Goal: Task Accomplishment & Management: Manage account settings

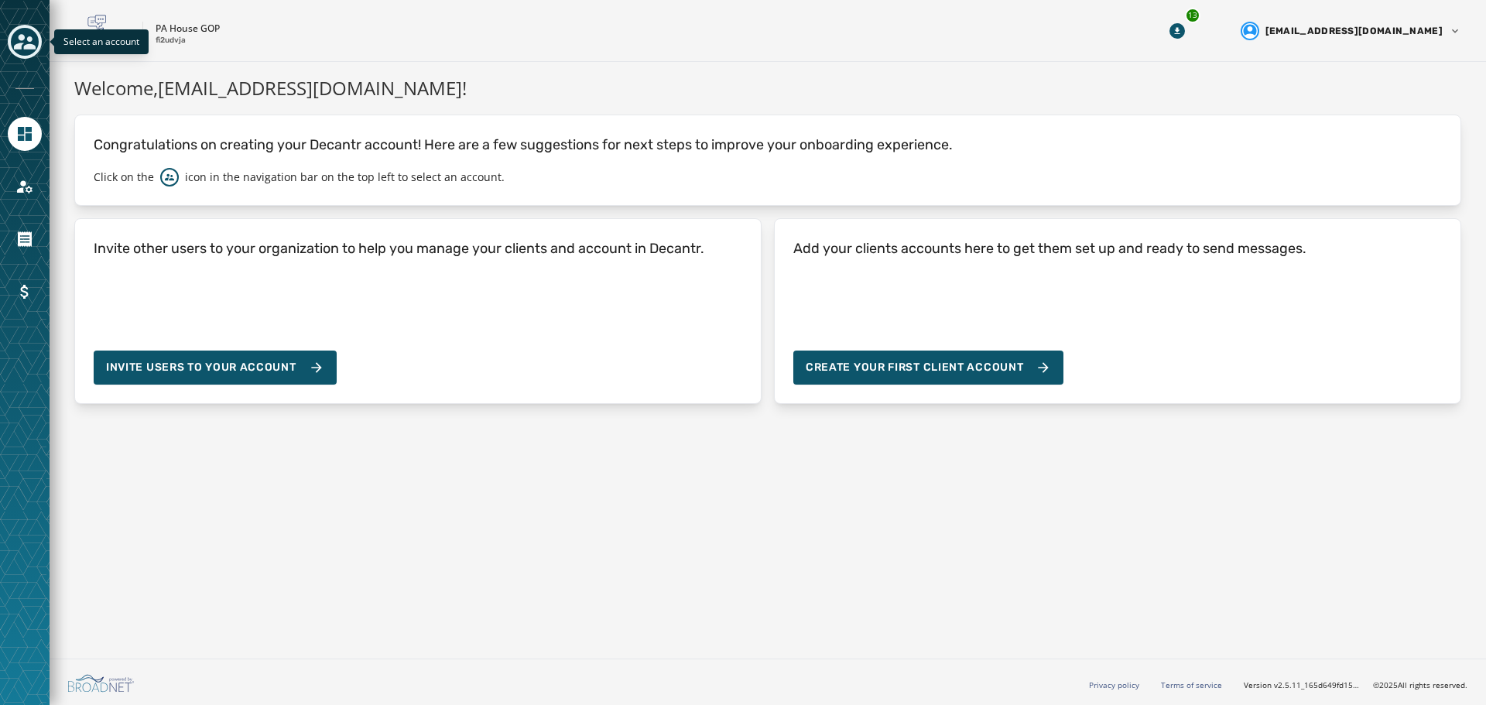
click at [23, 47] on icon "Toggle account select drawer" at bounding box center [25, 42] width 22 height 22
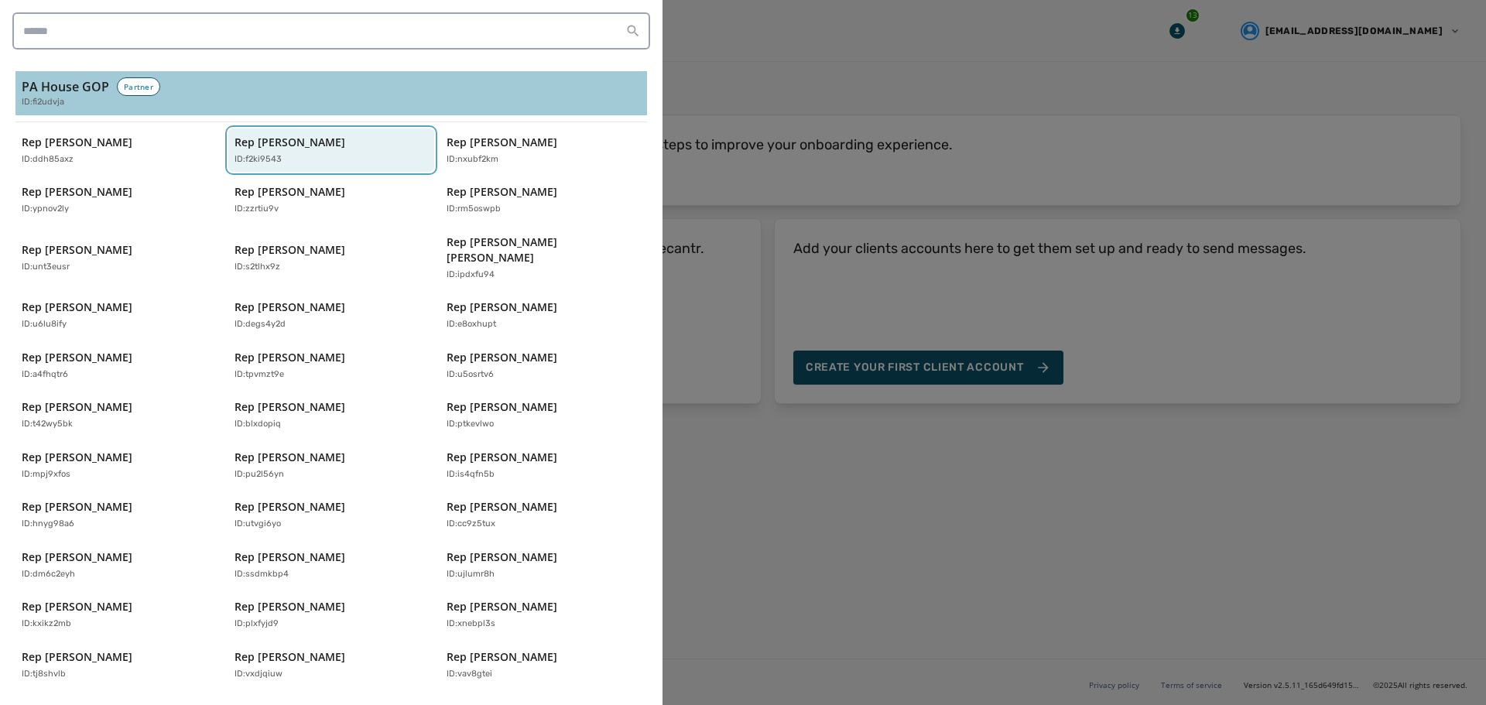
click at [399, 153] on div "ID: f2ki9543" at bounding box center [323, 159] width 179 height 13
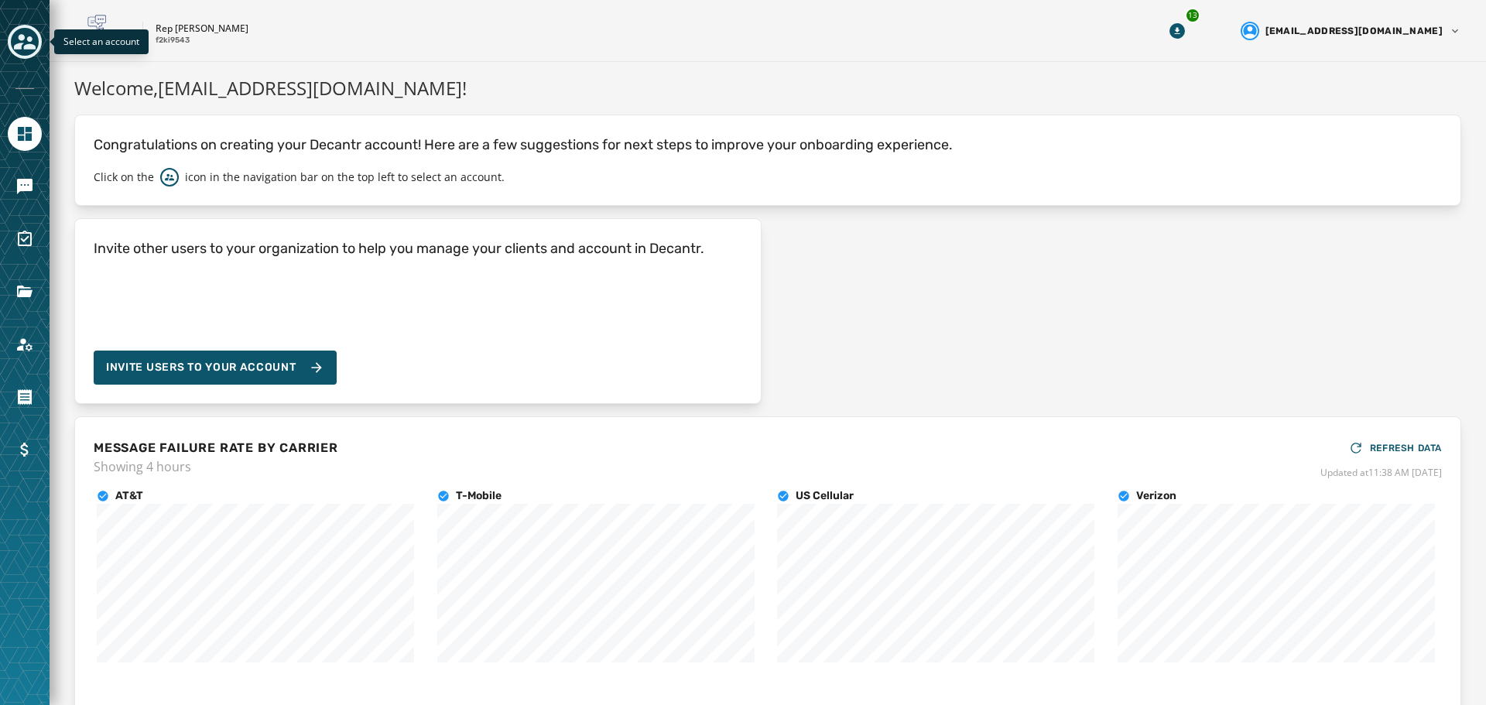
click at [24, 43] on icon "Toggle account select drawer" at bounding box center [25, 42] width 22 height 22
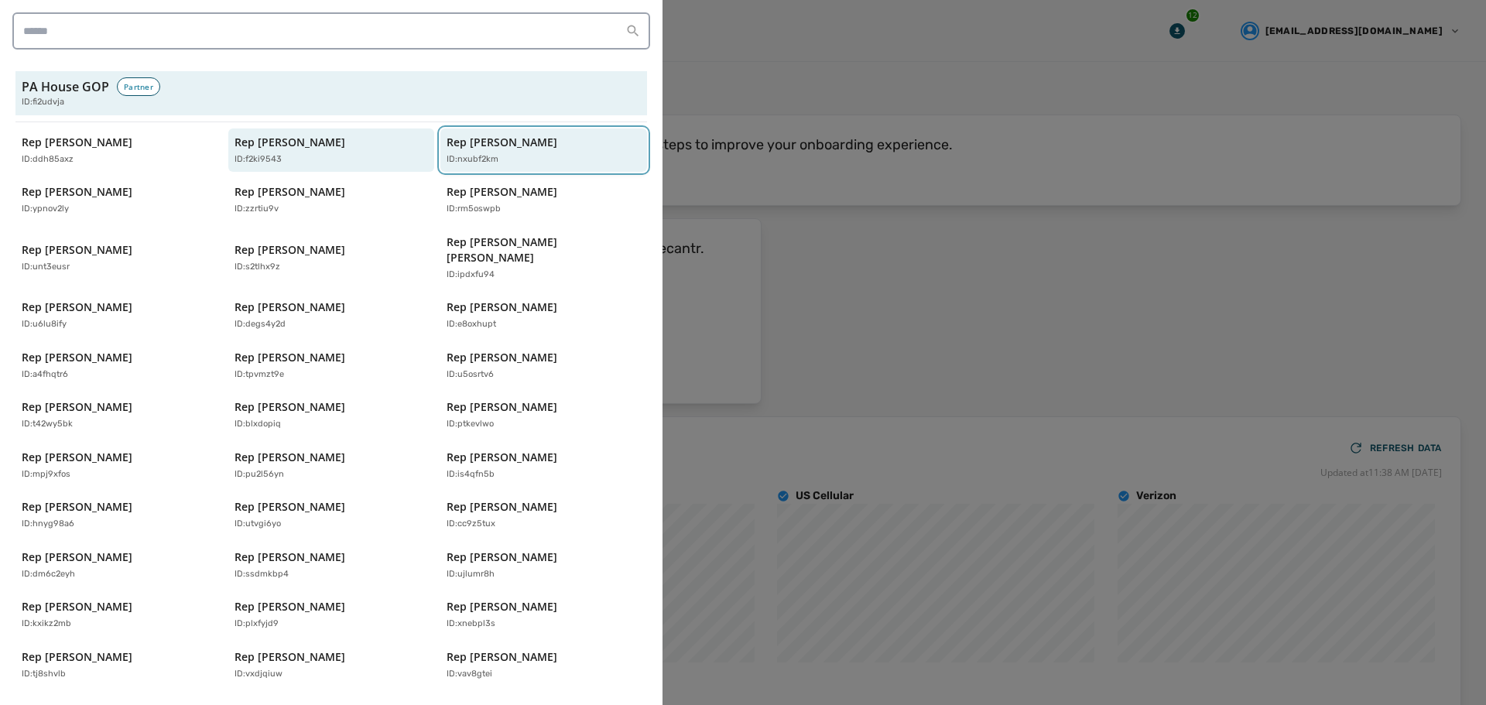
click at [511, 143] on p "Rep [PERSON_NAME]" at bounding box center [502, 142] width 111 height 15
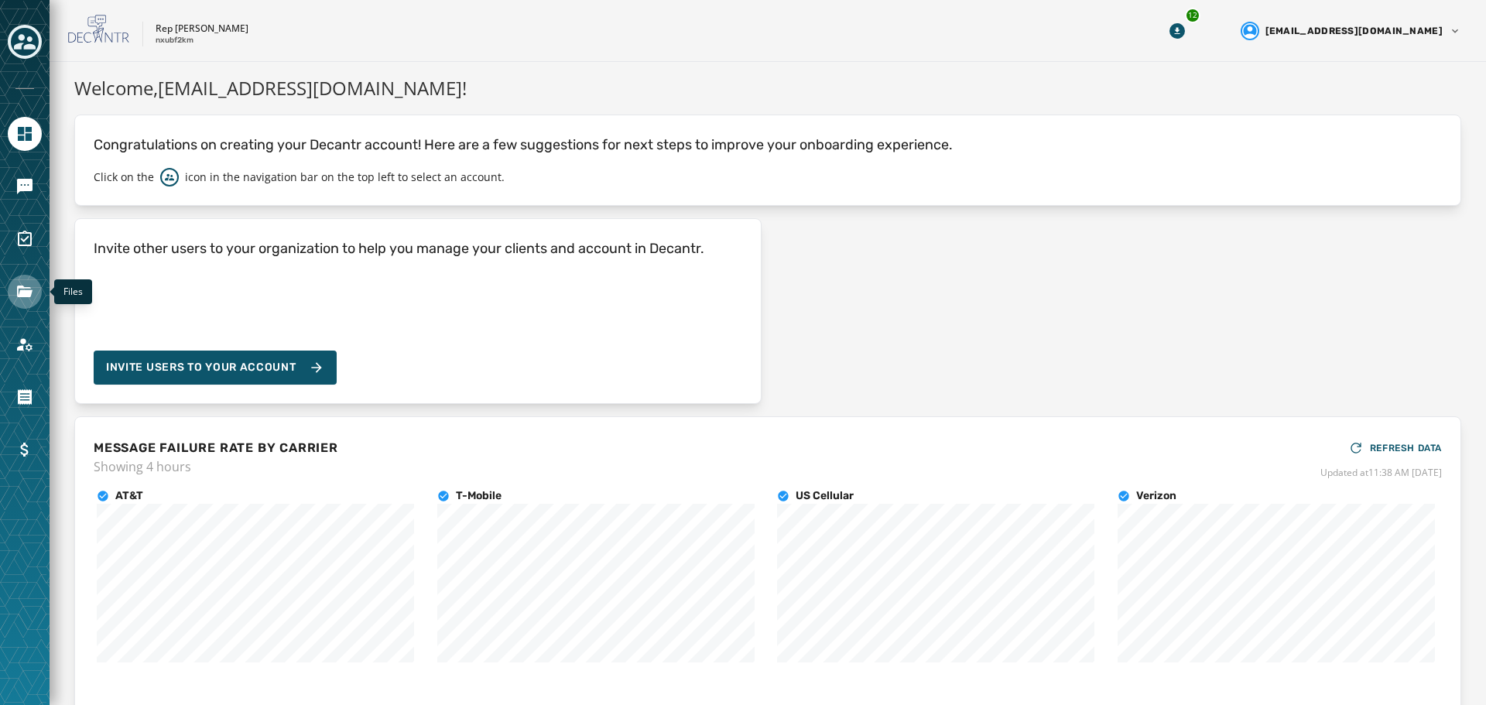
click at [18, 296] on icon "Navigate to Files" at bounding box center [24, 292] width 15 height 12
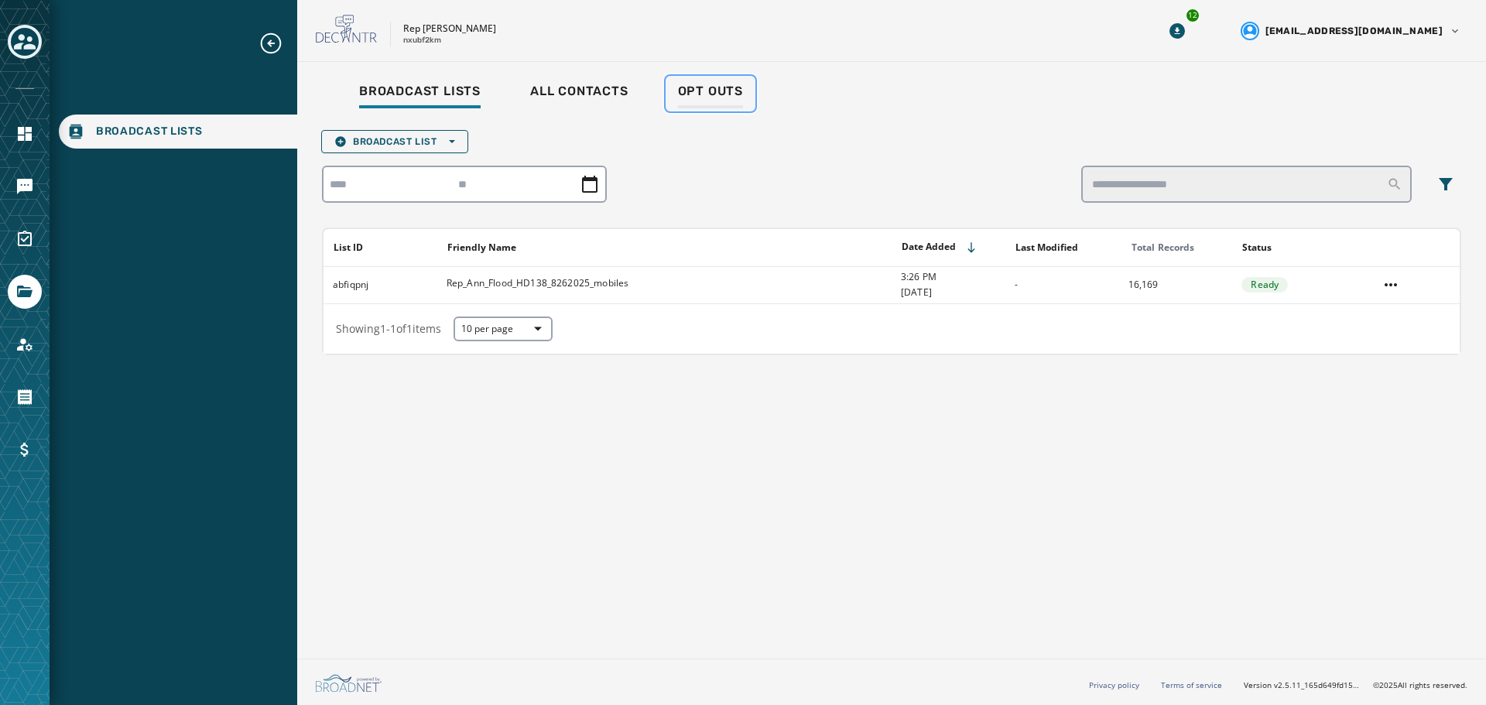
click at [722, 94] on span "Opt Outs" at bounding box center [710, 91] width 65 height 15
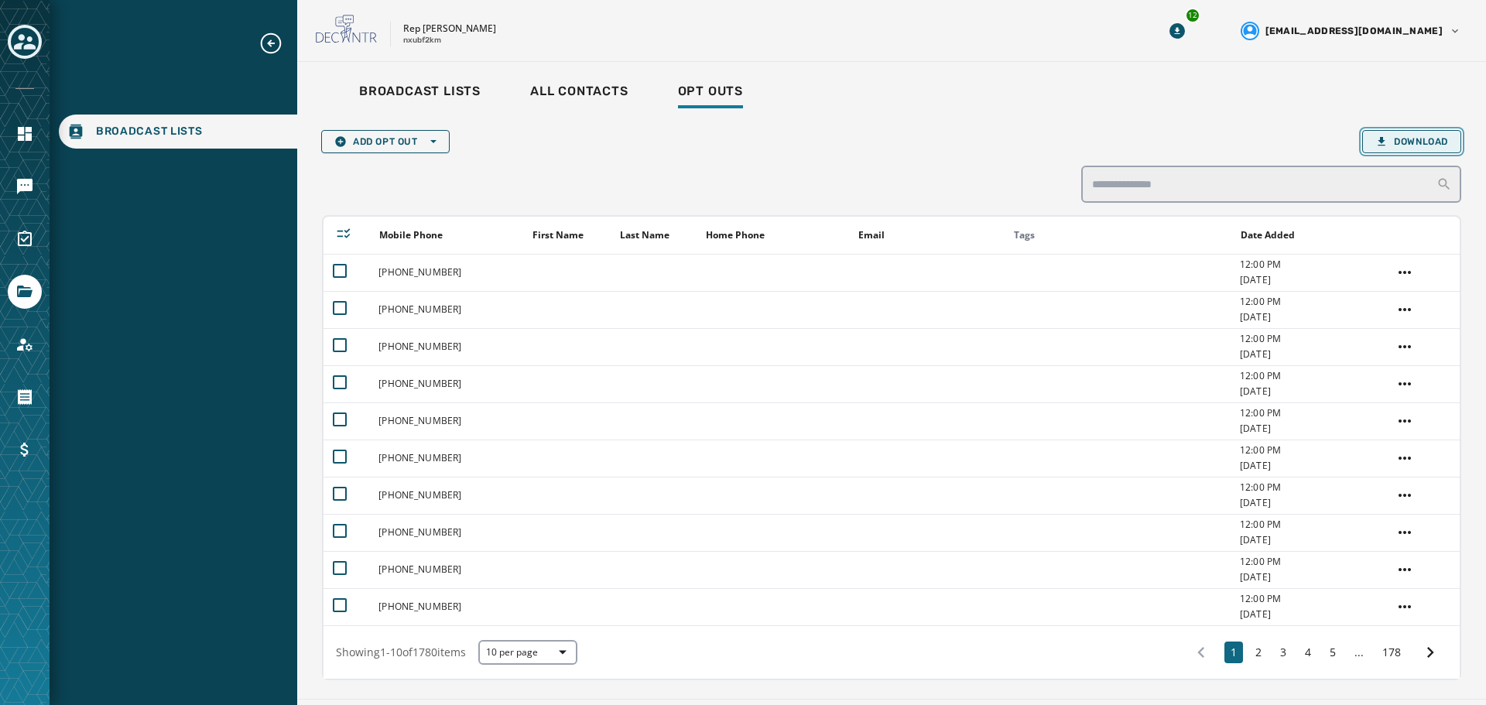
click at [1418, 138] on span "Download" at bounding box center [1411, 141] width 73 height 12
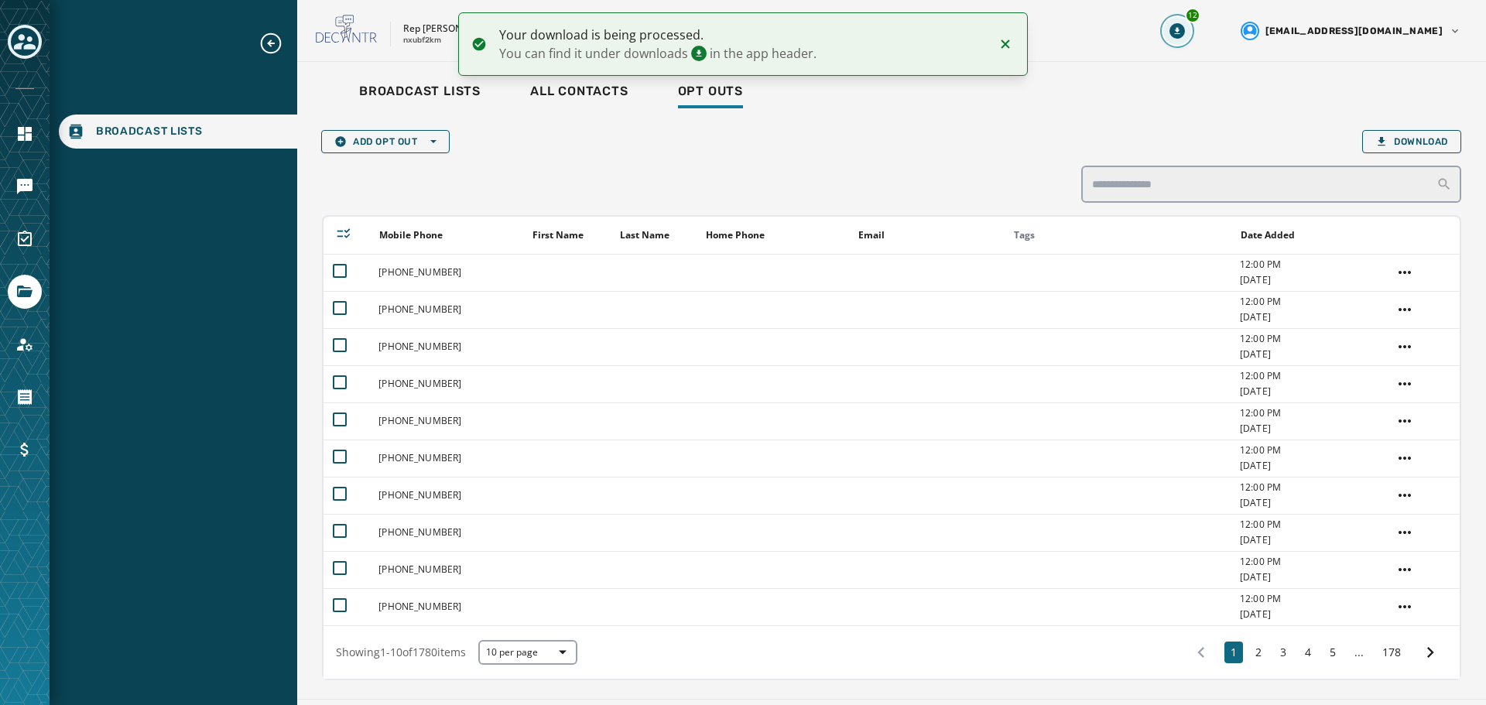
click at [1185, 29] on icon "Download Menu" at bounding box center [1176, 30] width 15 height 15
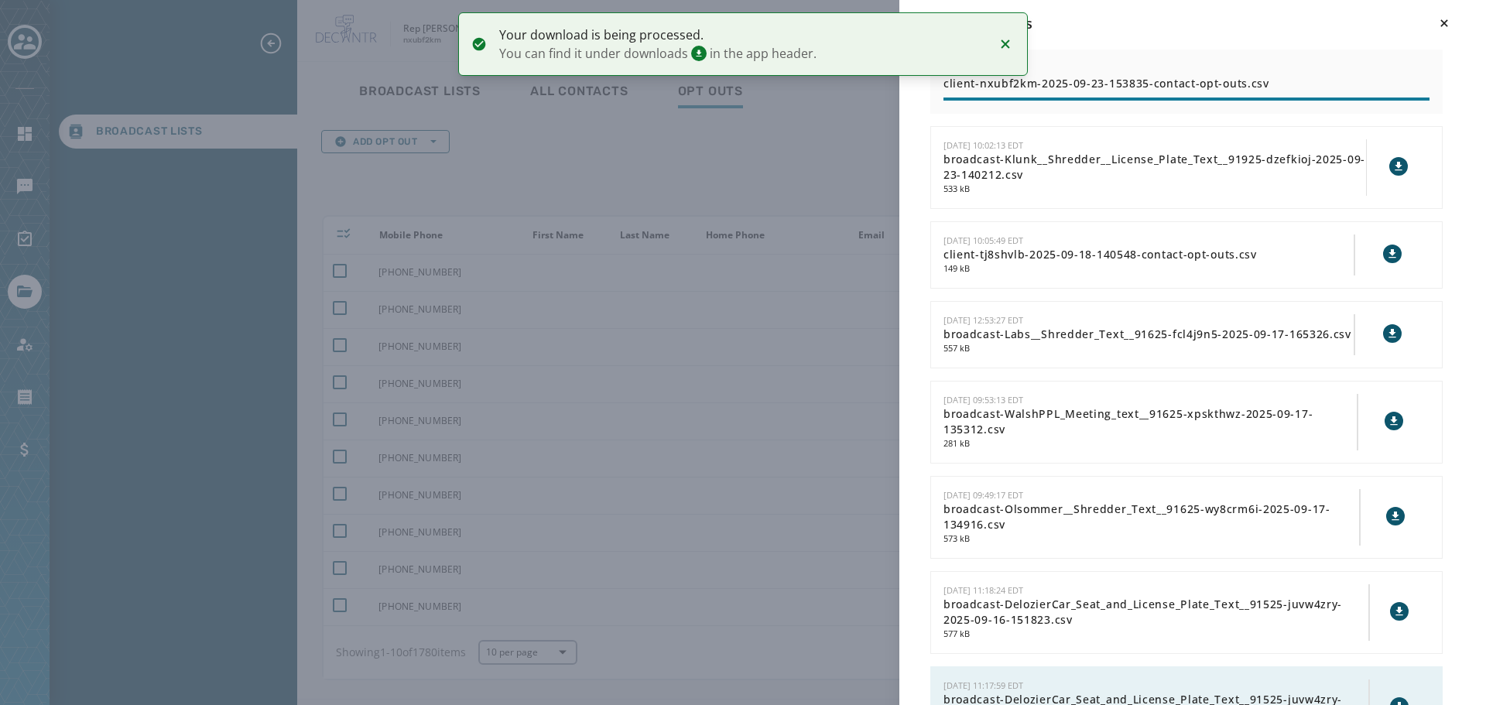
click at [766, 190] on div "Downloads [DATE] 11:38:35 EDT client-nxubf2km-2025-09-23-153835-contact-opt-out…" at bounding box center [743, 352] width 1486 height 705
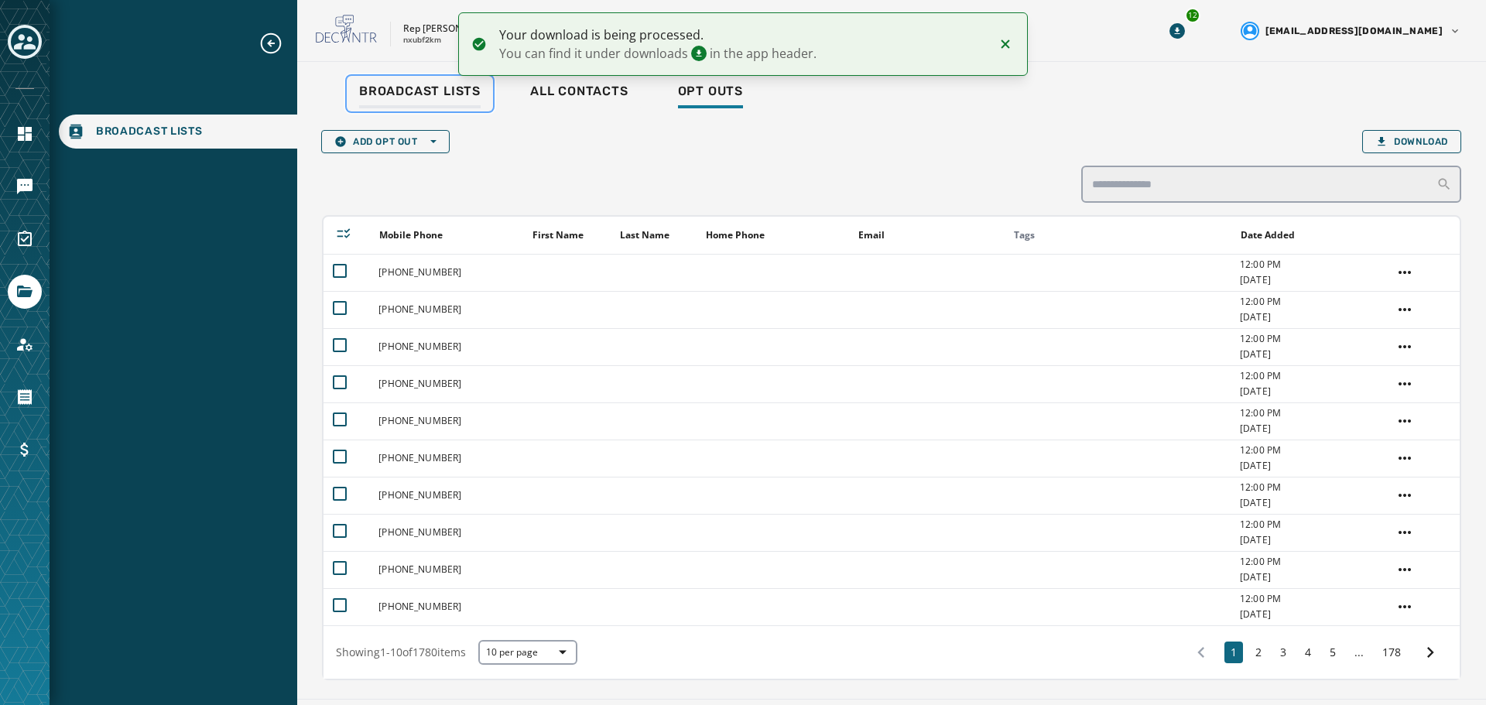
click at [450, 94] on span "Broadcast Lists" at bounding box center [419, 91] width 121 height 15
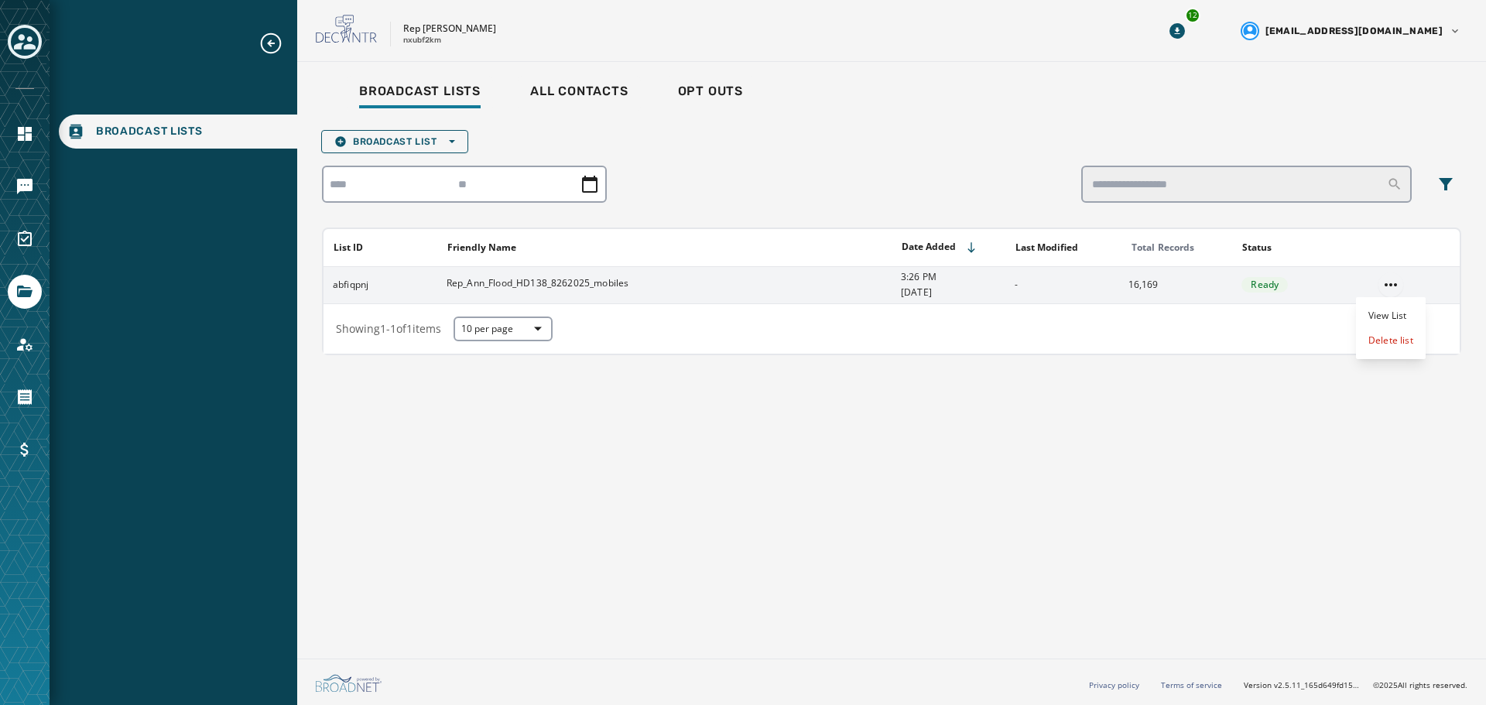
click at [1393, 286] on html "Broadcast Lists Skip To Main Content Rep [PERSON_NAME] nxubf2km 12 [EMAIL_ADDRE…" at bounding box center [743, 352] width 1486 height 705
click at [1391, 347] on div "Delete list" at bounding box center [1391, 340] width 70 height 25
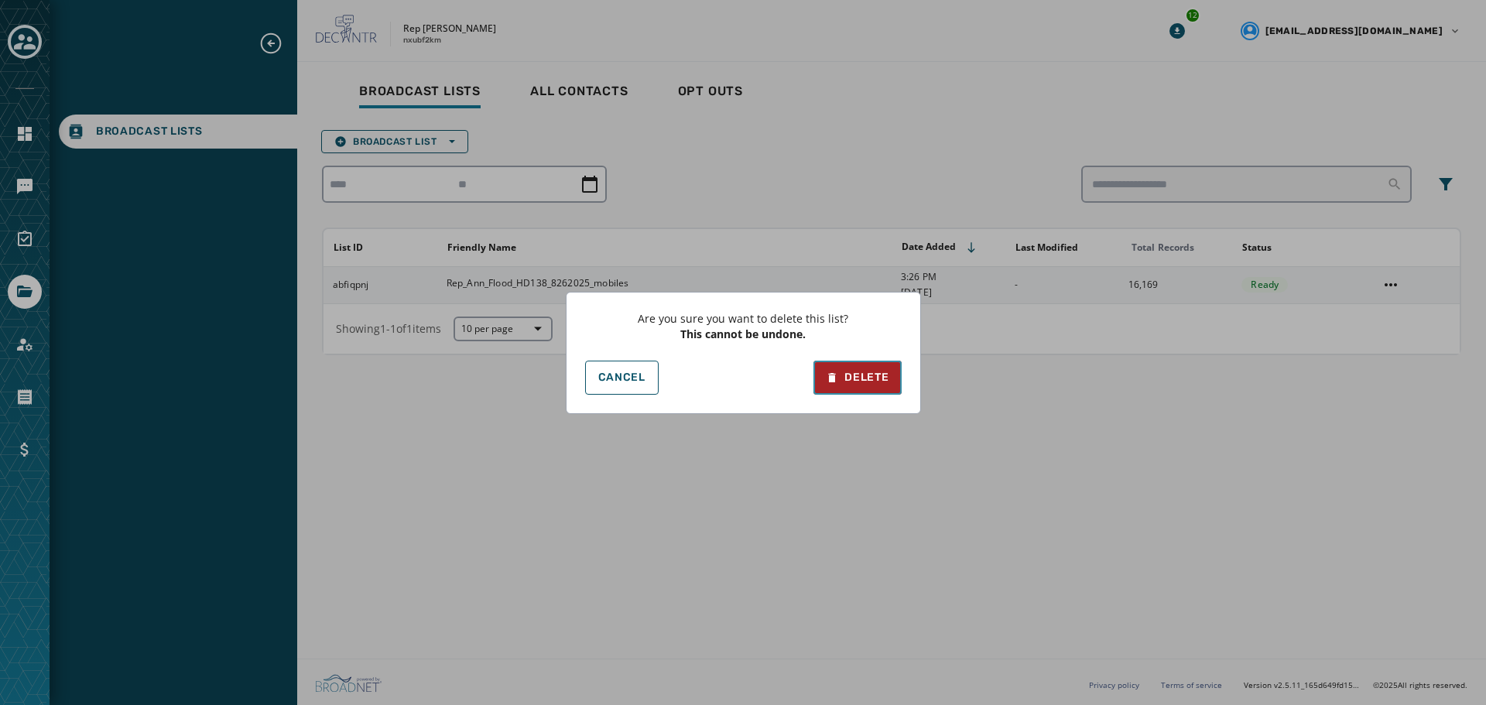
click at [835, 366] on button "Delete" at bounding box center [856, 378] width 87 height 34
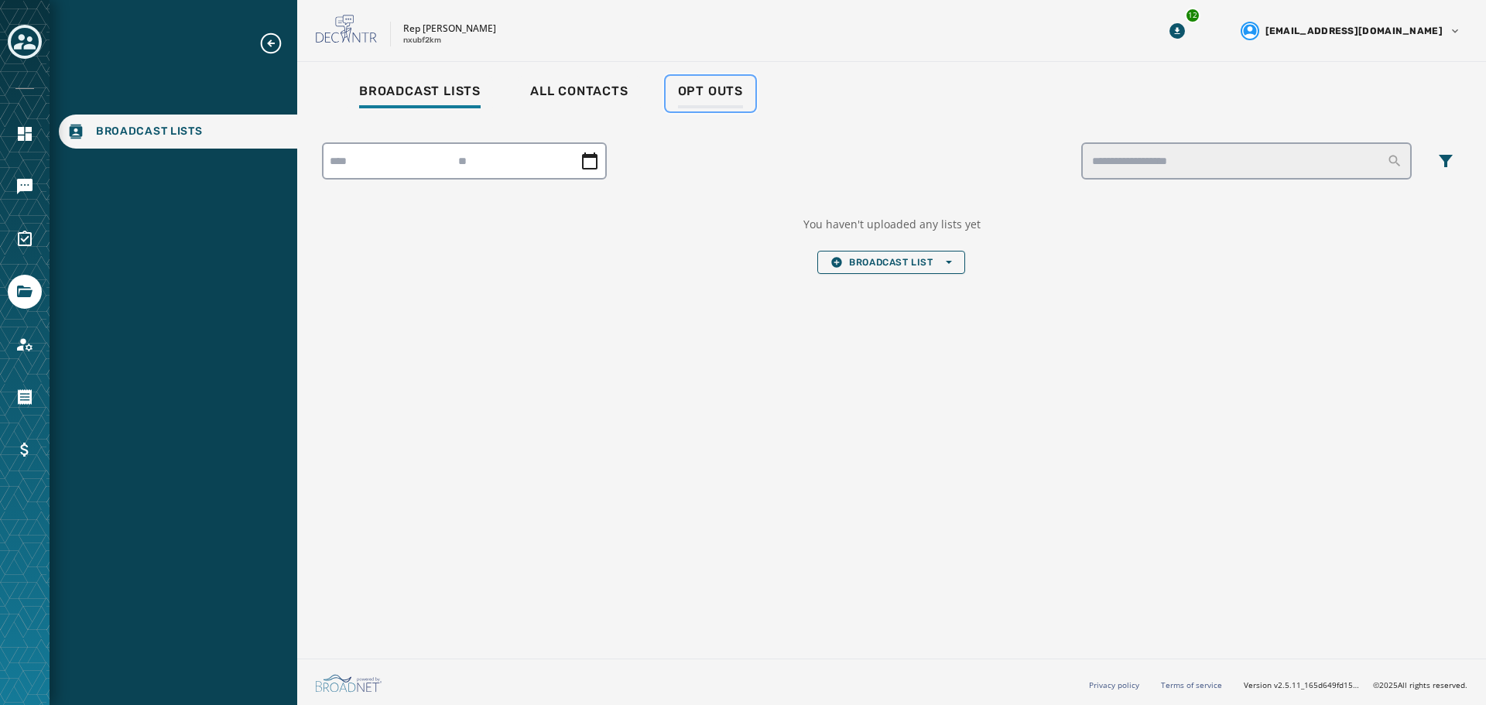
click at [717, 92] on span "Opt Outs" at bounding box center [710, 91] width 65 height 15
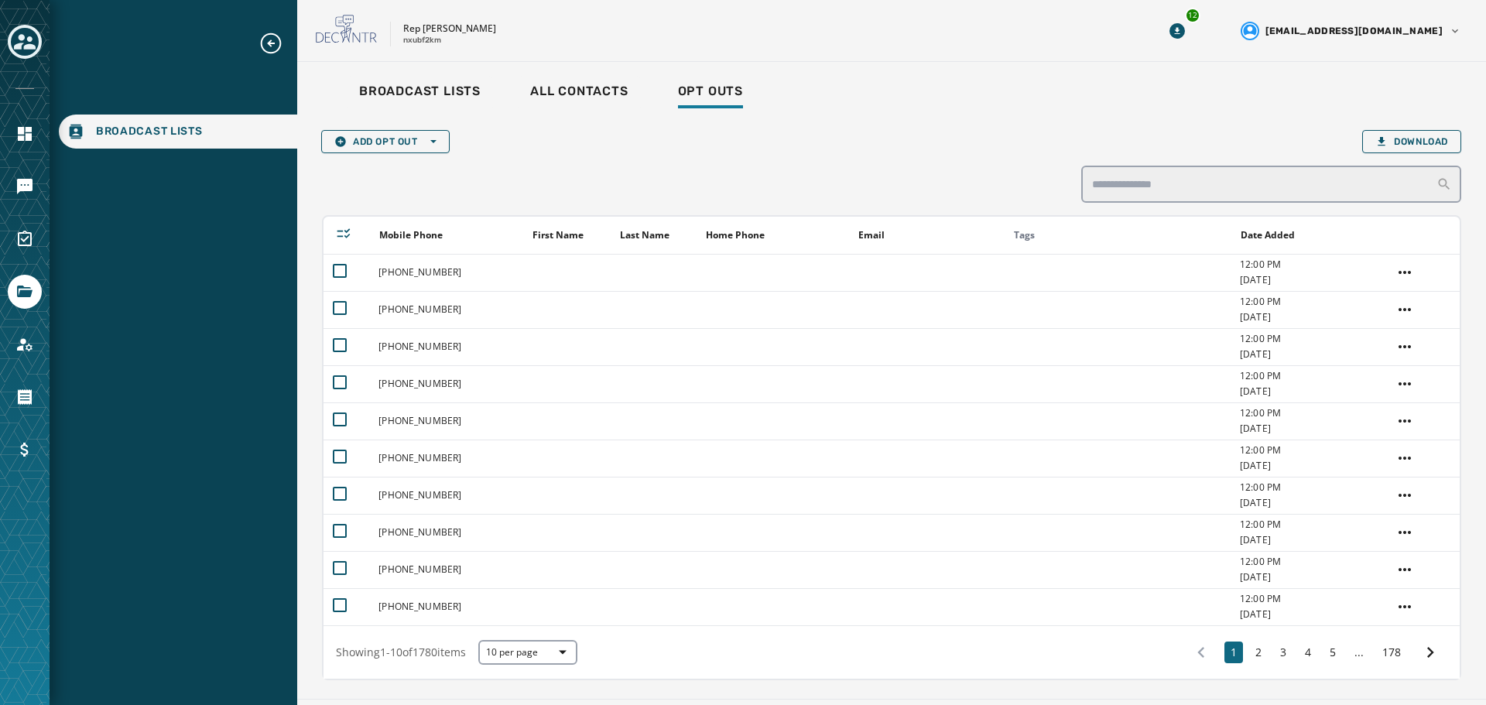
click at [1219, 21] on div "Rep [PERSON_NAME] nxubf2km 12 [EMAIL_ADDRESS][DOMAIN_NAME]" at bounding box center [891, 31] width 1189 height 62
click at [1179, 30] on icon "Download Menu" at bounding box center [1176, 30] width 5 height 7
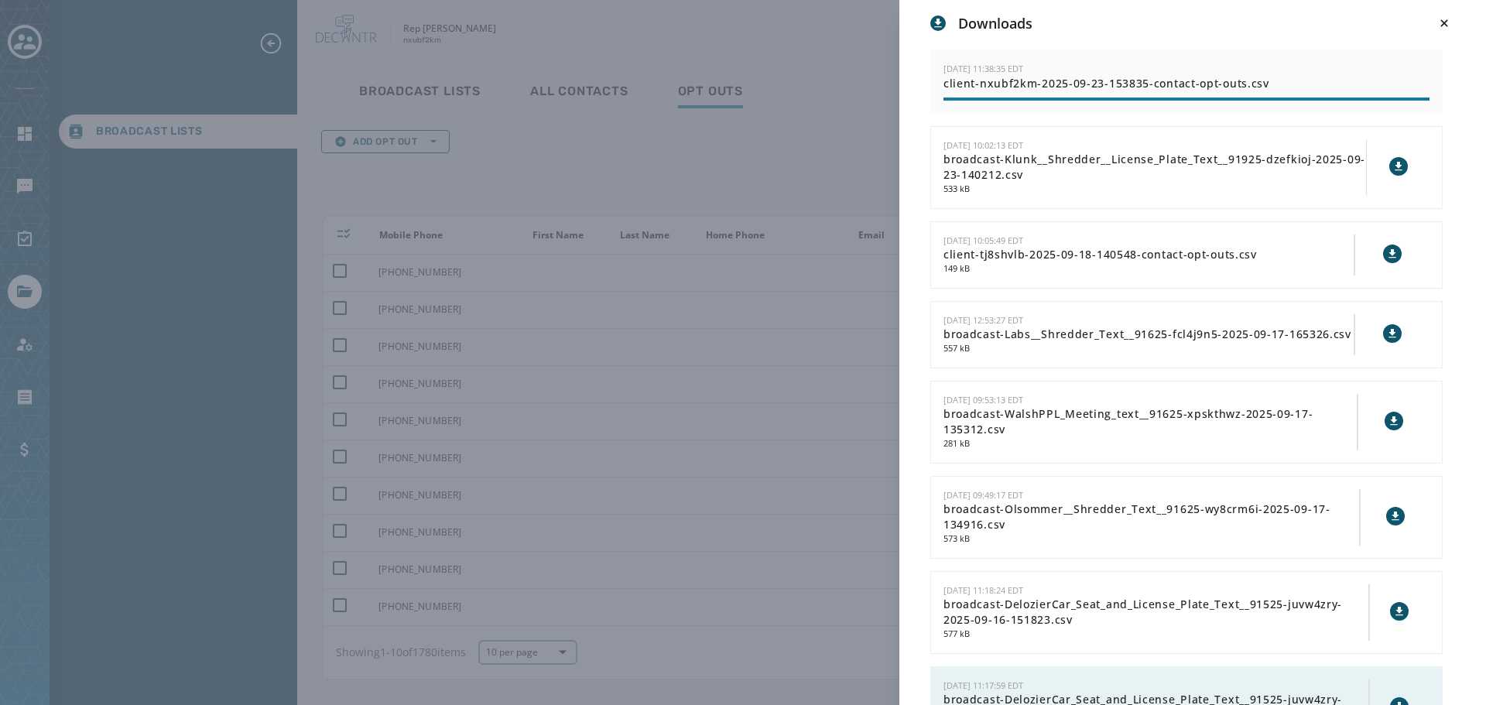
click at [829, 147] on div "Downloads [DATE] 11:38:35 EDT client-nxubf2km-2025-09-23-153835-contact-opt-out…" at bounding box center [743, 352] width 1486 height 705
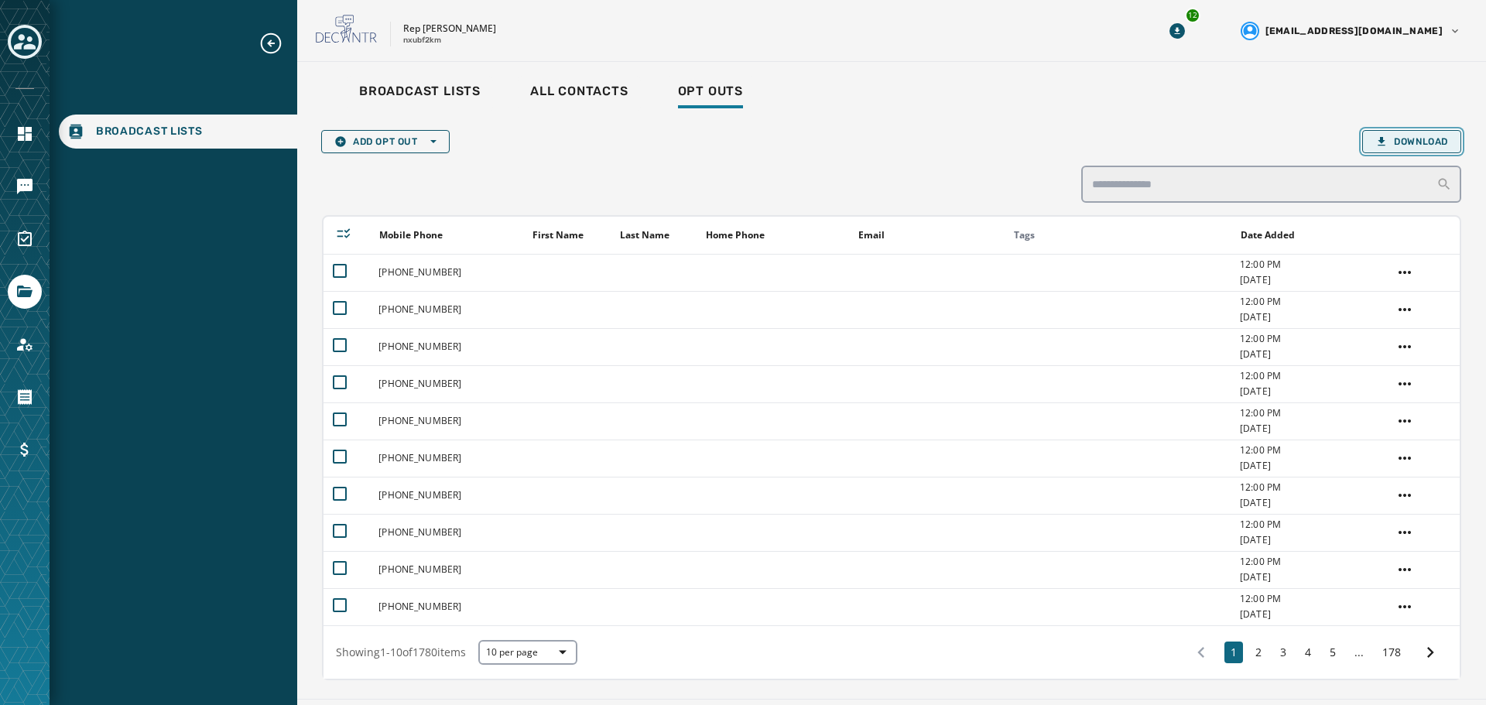
click at [1414, 137] on span "Download" at bounding box center [1411, 141] width 73 height 12
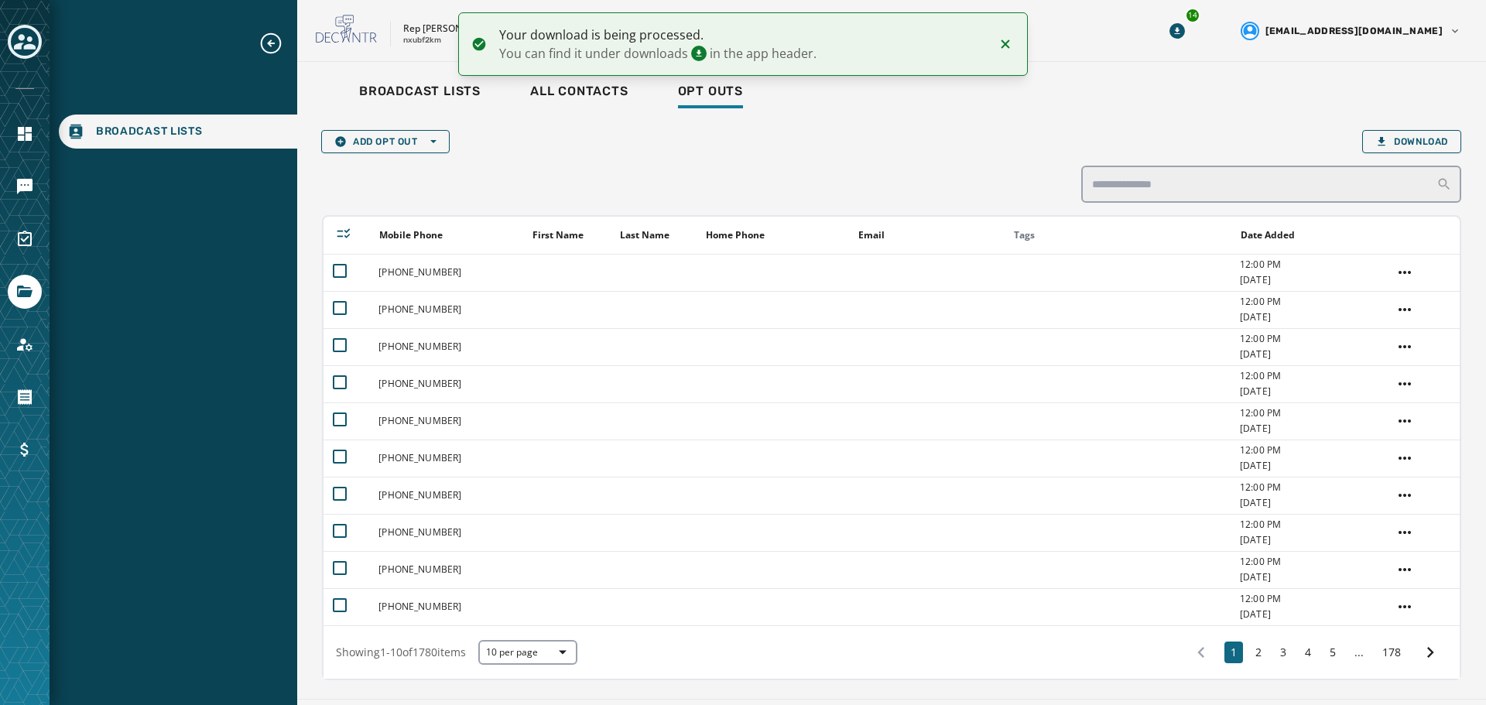
click at [1054, 142] on div "Add Opt Out Open options Download" at bounding box center [891, 141] width 1139 height 23
click at [1191, 33] on button "14" at bounding box center [1177, 31] width 28 height 28
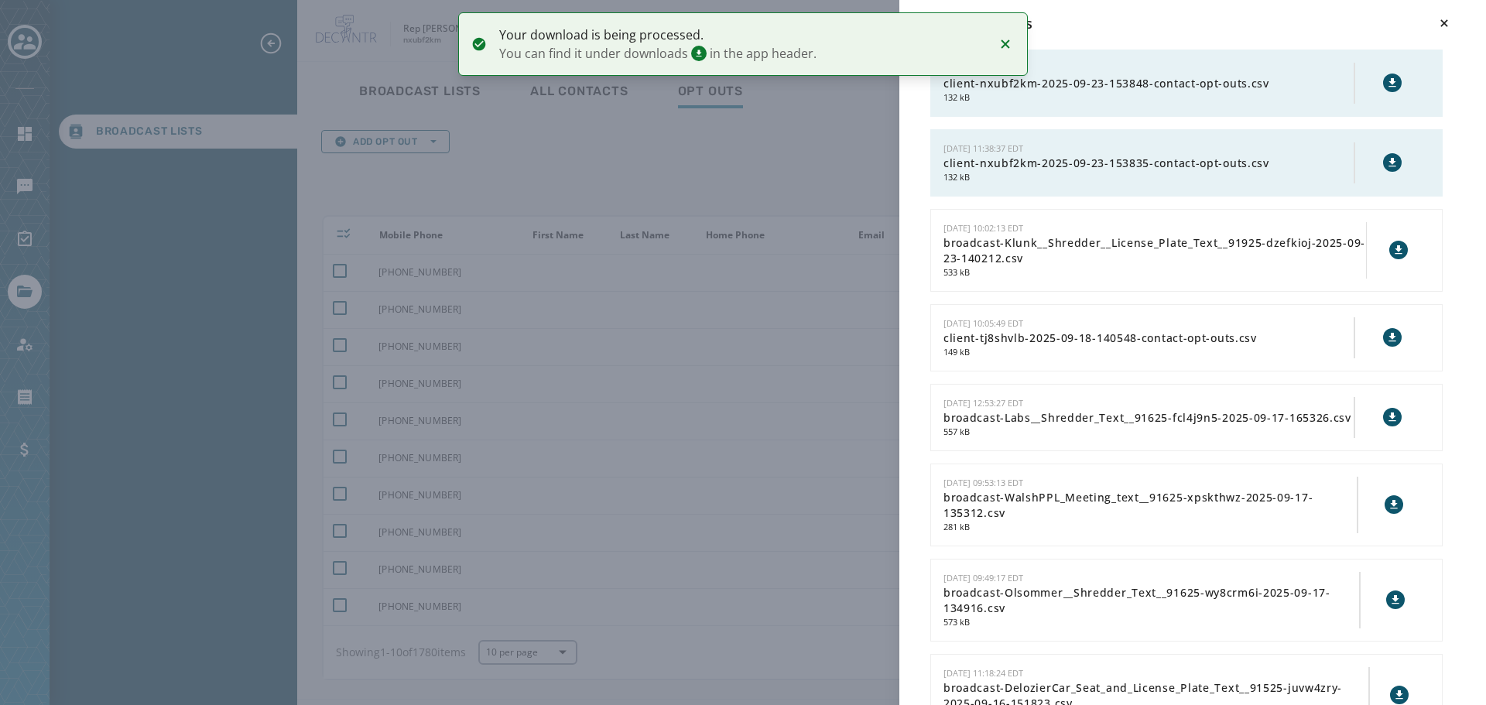
click at [1386, 84] on icon at bounding box center [1392, 83] width 12 height 12
